Goal: Obtain resource: Download file/media

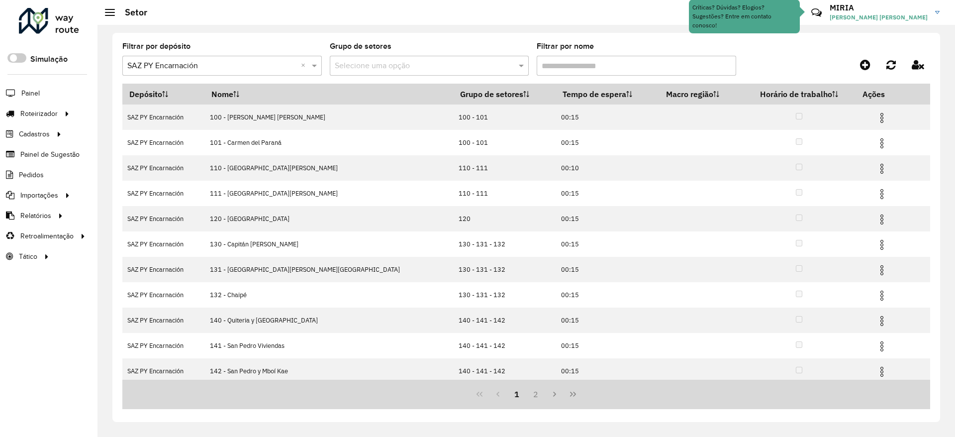
scroll to position [29, 0]
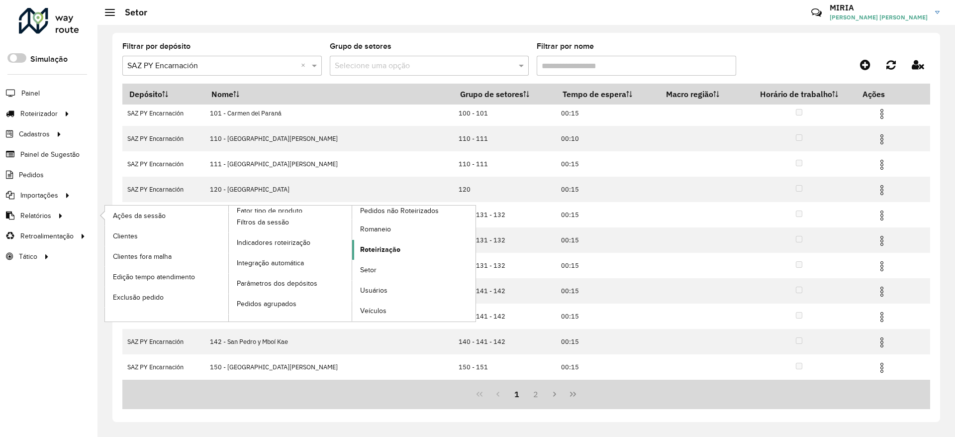
click at [396, 249] on span "Roteirização" at bounding box center [380, 249] width 40 height 10
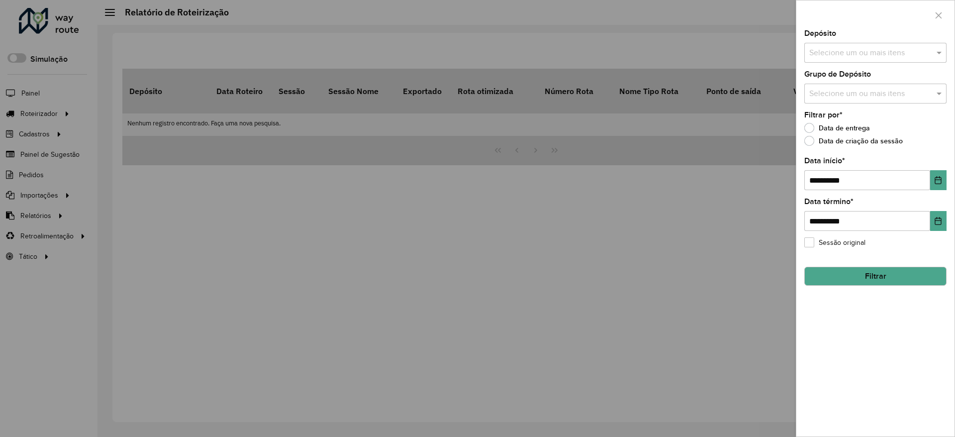
click at [867, 92] on input "text" at bounding box center [870, 94] width 127 height 12
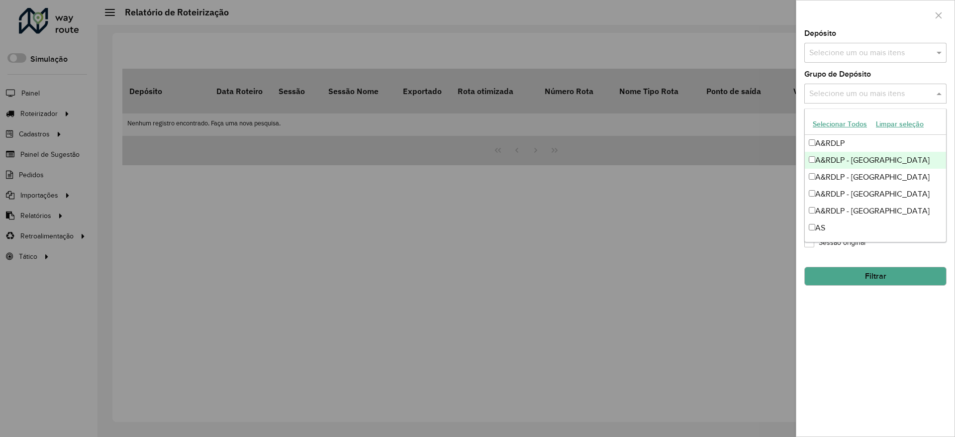
drag, startPoint x: 844, startPoint y: 163, endPoint x: 842, endPoint y: 168, distance: 5.2
click at [844, 165] on div "A&RDLP - [GEOGRAPHIC_DATA]" at bounding box center [875, 160] width 141 height 17
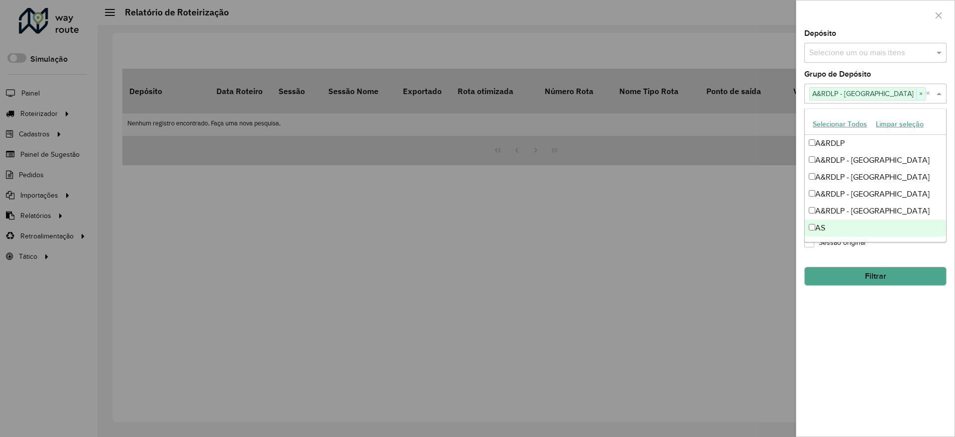
drag, startPoint x: 869, startPoint y: 365, endPoint x: 889, endPoint y: 296, distance: 72.6
click at [871, 362] on div "**********" at bounding box center [876, 233] width 158 height 407
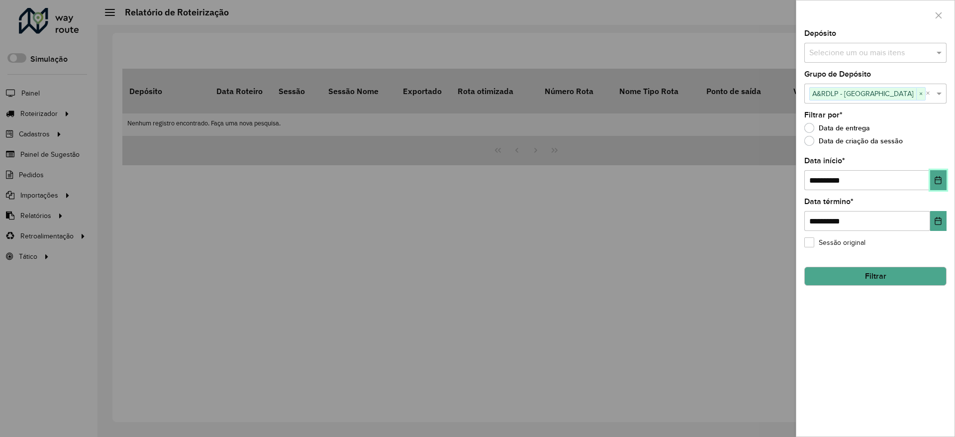
click at [942, 178] on icon "Choose Date" at bounding box center [939, 180] width 6 height 8
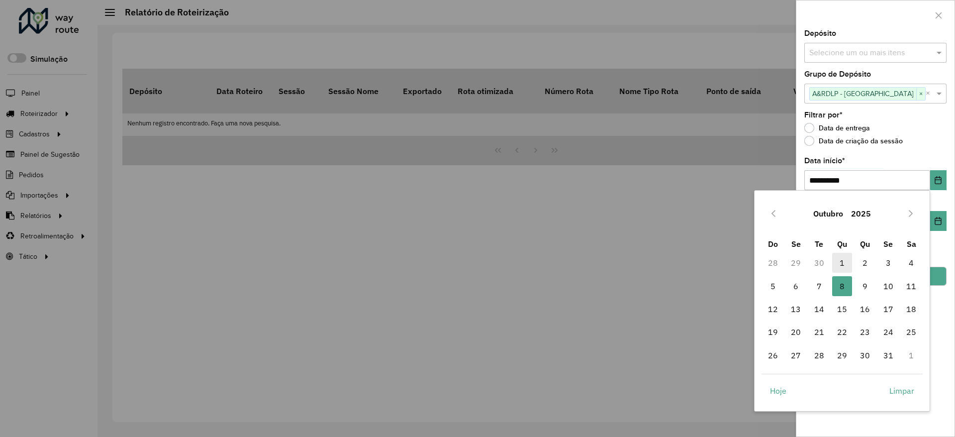
click at [842, 261] on span "1" at bounding box center [843, 263] width 20 height 20
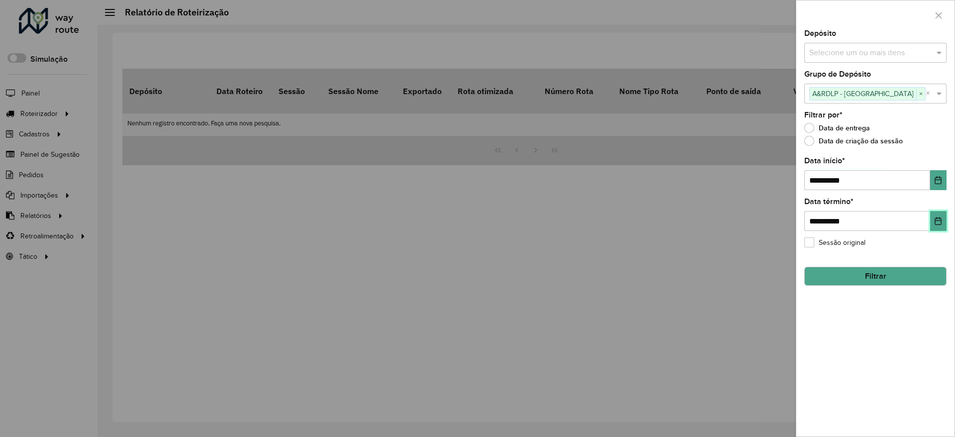
click at [946, 222] on button "Choose Date" at bounding box center [939, 221] width 16 height 20
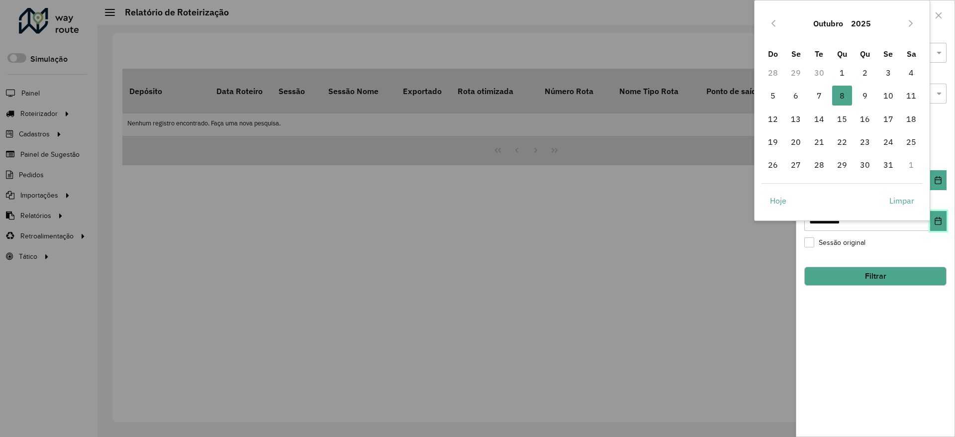
click at [941, 219] on icon "Choose Date" at bounding box center [939, 221] width 8 height 8
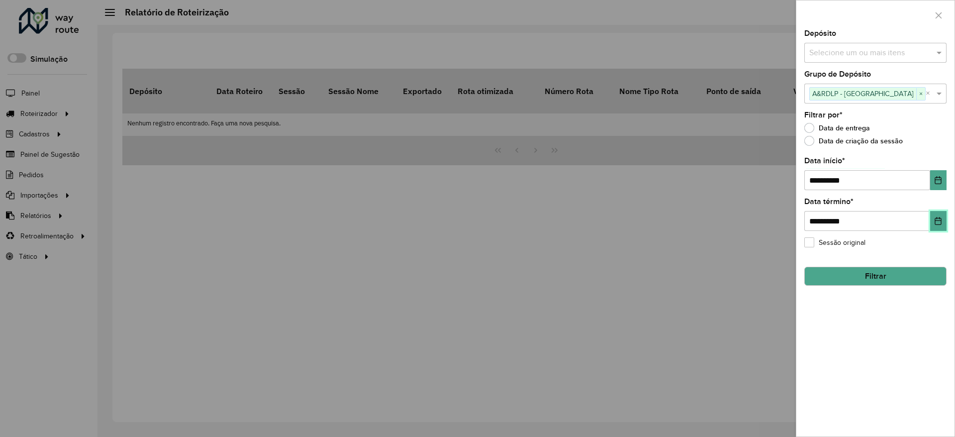
click at [941, 219] on icon "Choose Date" at bounding box center [939, 221] width 8 height 8
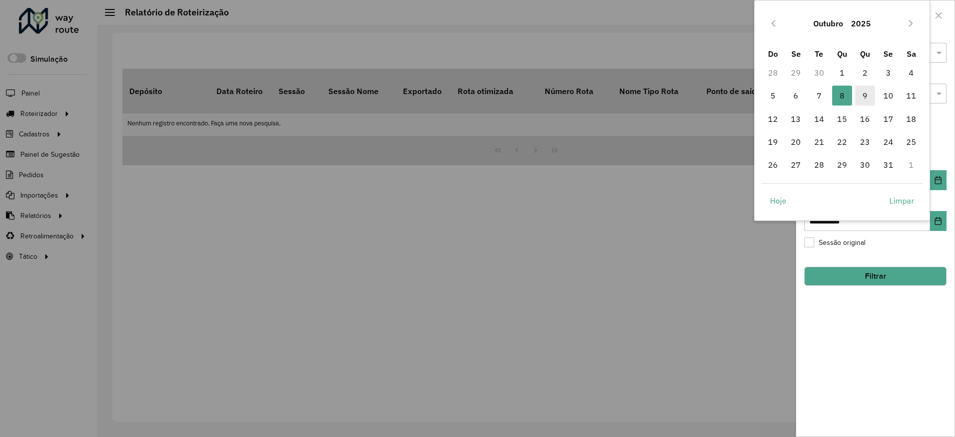
click at [865, 91] on span "9" at bounding box center [865, 96] width 20 height 20
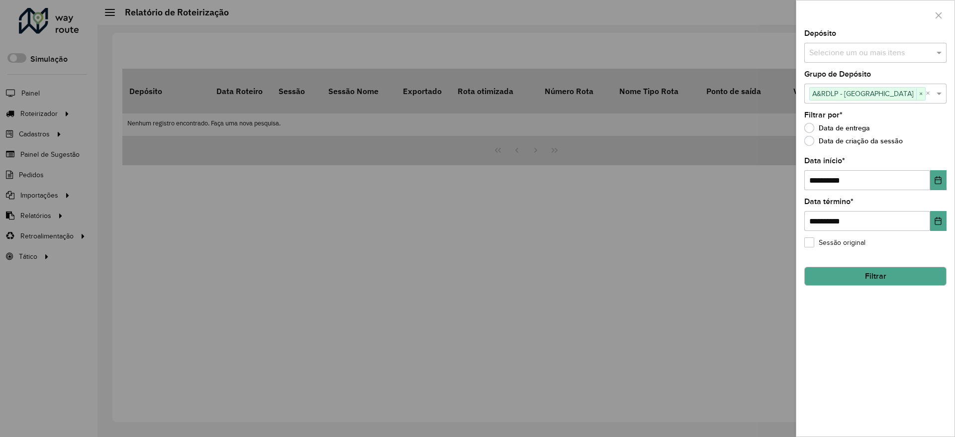
click at [899, 334] on div "**********" at bounding box center [876, 233] width 158 height 407
click at [893, 274] on button "Filtrar" at bounding box center [876, 276] width 142 height 19
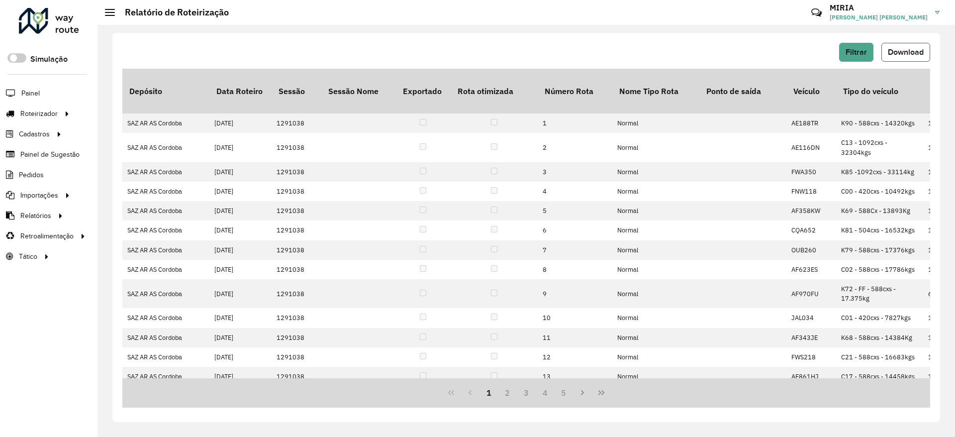
click at [898, 56] on span "Download" at bounding box center [906, 52] width 36 height 8
click at [932, 145] on div "Filtrar Download Depósito Data Roteiro Sessão Sessão Nome Exportado Rota otimiz…" at bounding box center [526, 227] width 828 height 389
